Goal: Task Accomplishment & Management: Use online tool/utility

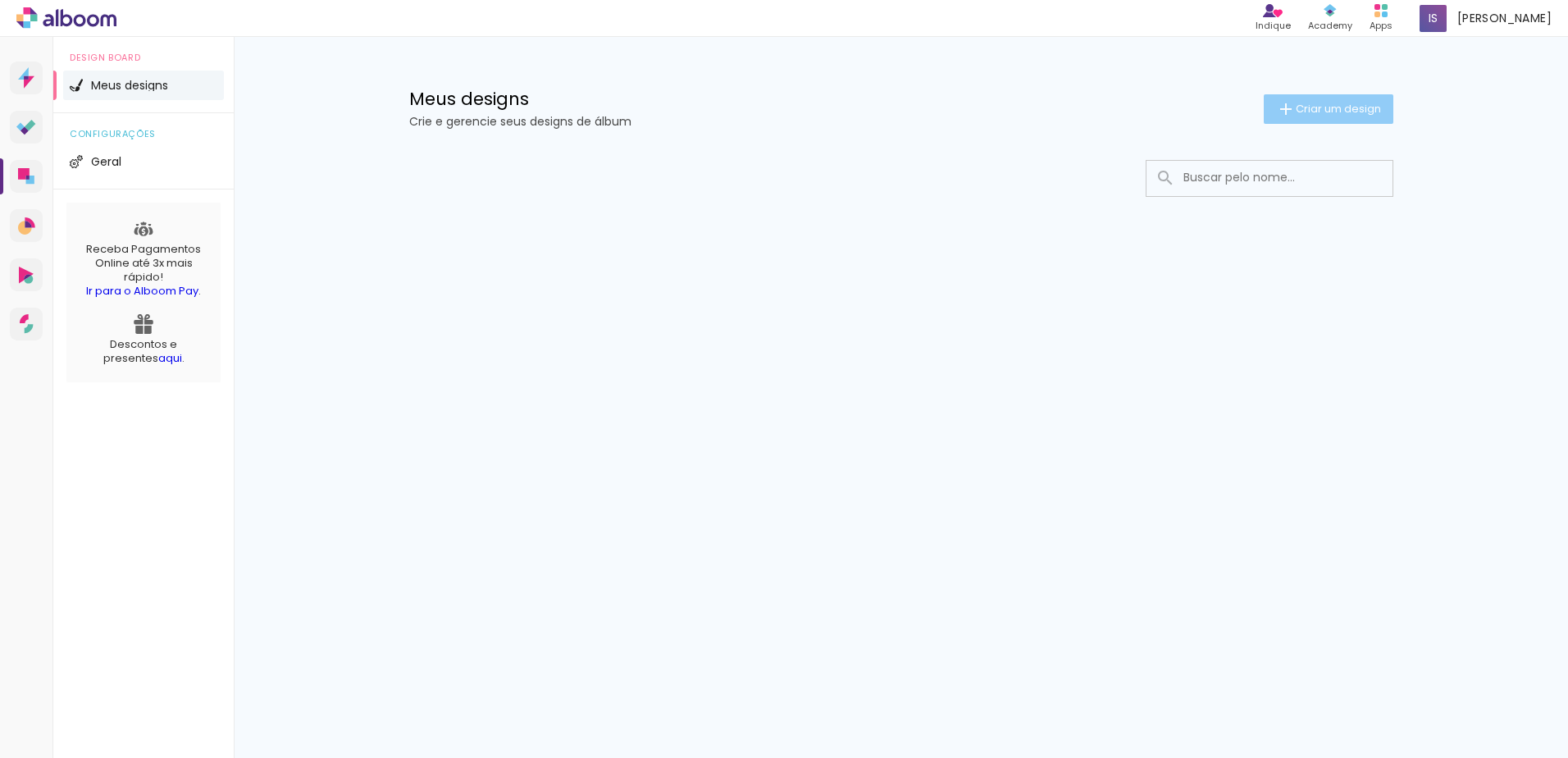
click at [1309, 114] on span "Criar um design" at bounding box center [1338, 108] width 85 height 11
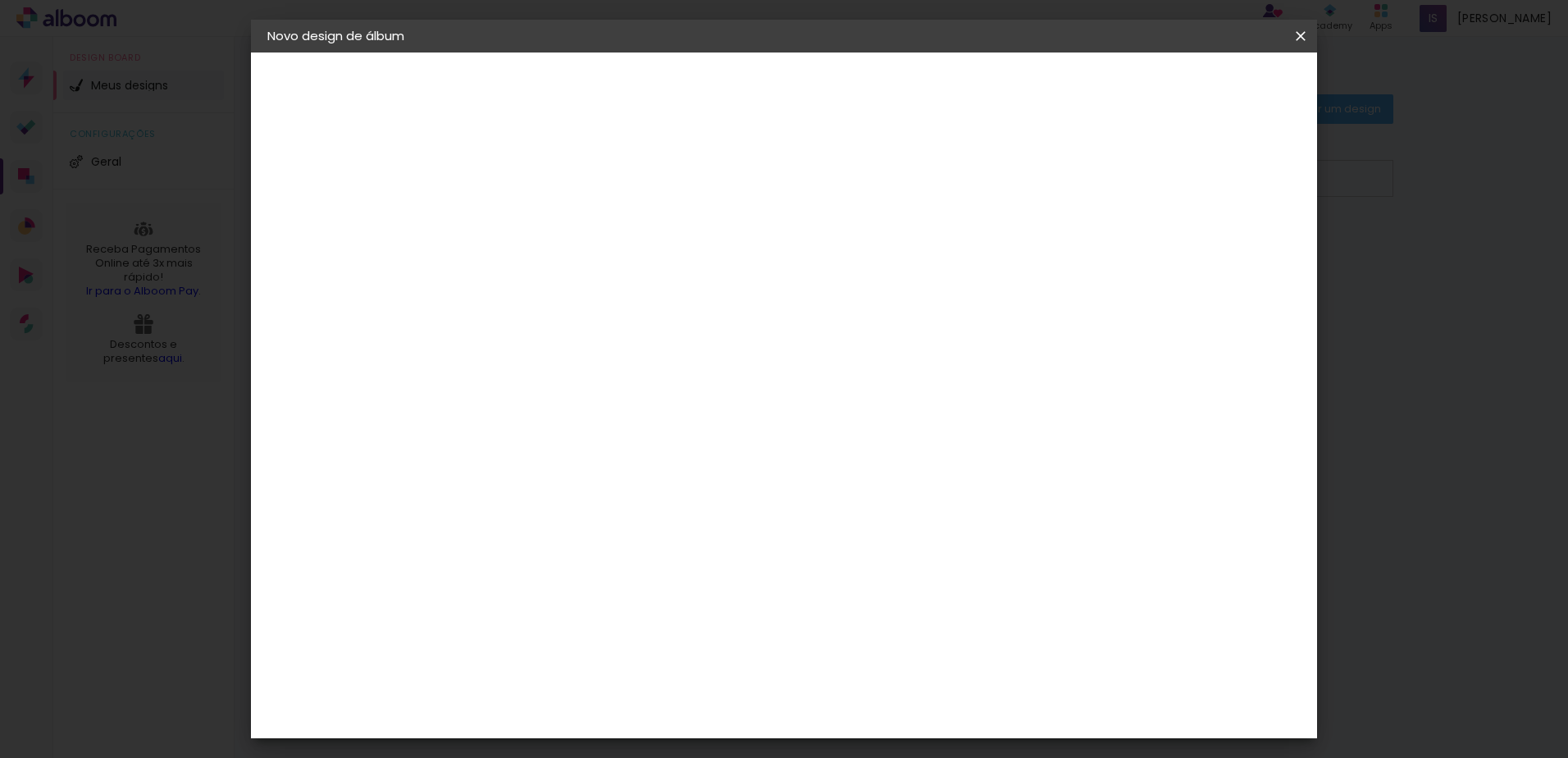
click at [582, 257] on div at bounding box center [535, 221] width 94 height 124
click at [535, 229] on input at bounding box center [535, 220] width 0 height 26
click at [541, 206] on paper-input-container "Título do álbum" at bounding box center [535, 221] width 11 height 42
click at [535, 210] on input at bounding box center [535, 220] width 0 height 26
type input "Hellen e Heverton"
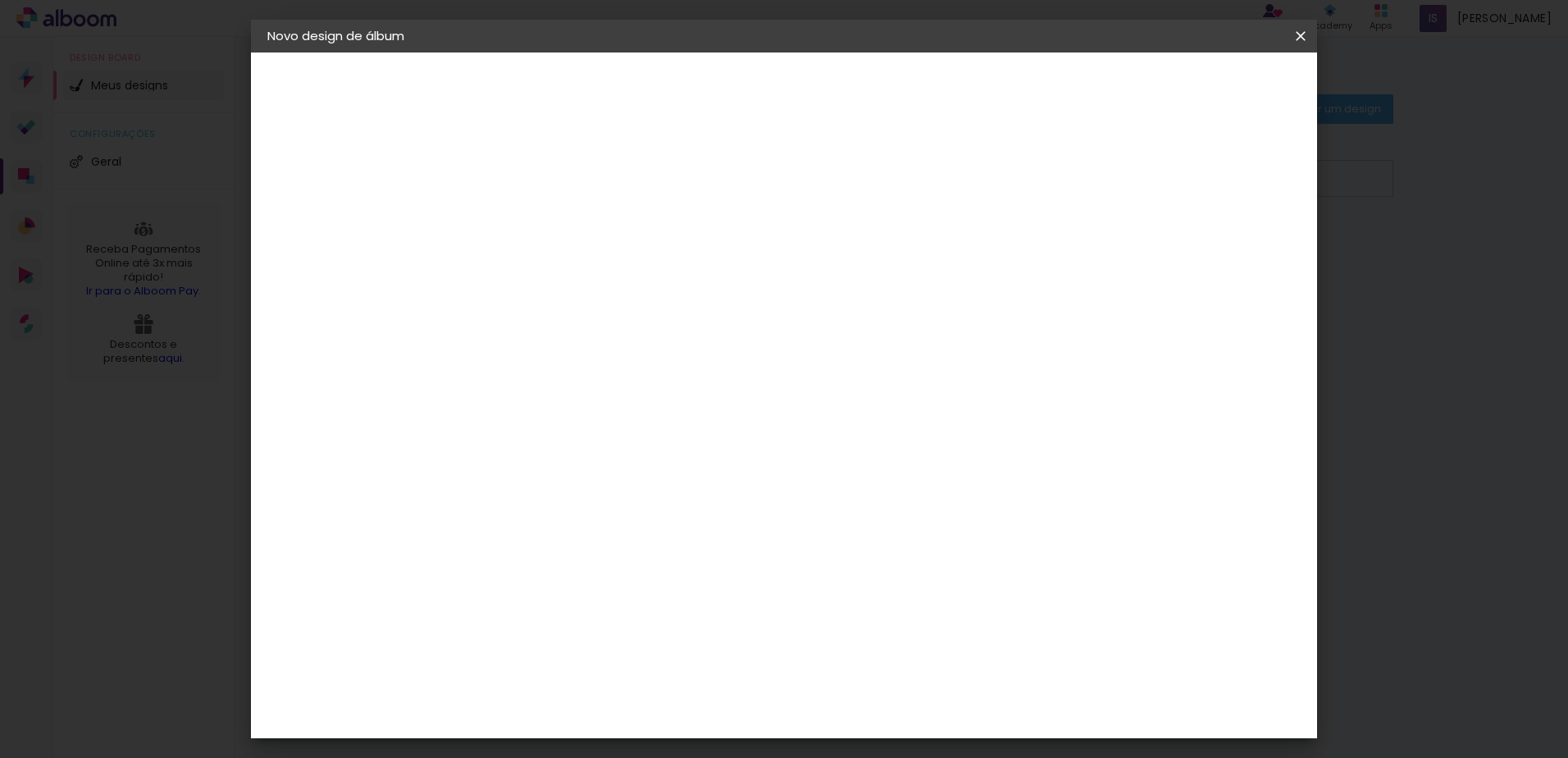
type paper-input "Hellen e Heverton"
click at [703, 91] on paper-button "Avançar" at bounding box center [663, 86] width 80 height 28
click at [632, 310] on input at bounding box center [576, 312] width 165 height 20
click at [660, 272] on div at bounding box center [576, 273] width 165 height 2
